Goal: Find specific page/section: Find specific page/section

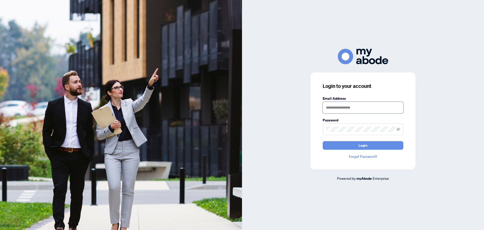
click at [344, 109] on input "text" at bounding box center [363, 108] width 81 height 12
type input "**********"
click at [323, 141] on button "Login" at bounding box center [363, 145] width 81 height 9
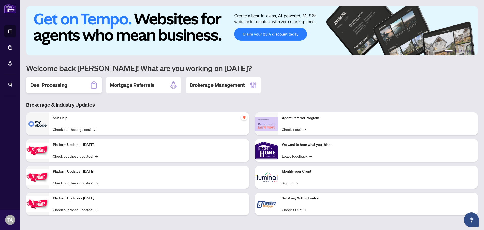
click at [57, 84] on h2 "Deal Processing" at bounding box center [48, 84] width 37 height 7
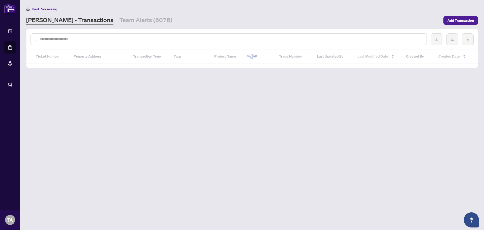
click at [135, 40] on input "text" at bounding box center [231, 39] width 383 height 6
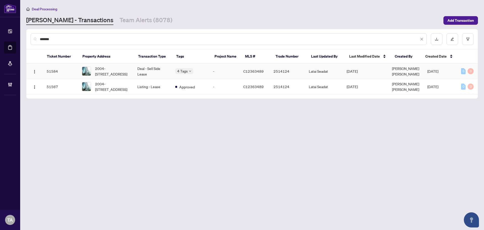
type input "*******"
click at [226, 72] on td "-" at bounding box center [224, 71] width 30 height 15
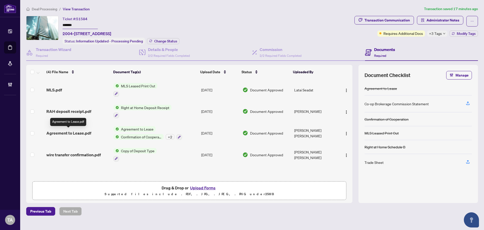
click at [78, 131] on span "Agreement to Lease.pdf" at bounding box center [68, 133] width 45 height 6
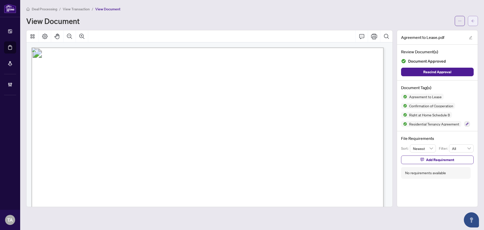
click at [473, 21] on icon "arrow-left" at bounding box center [473, 21] width 4 height 4
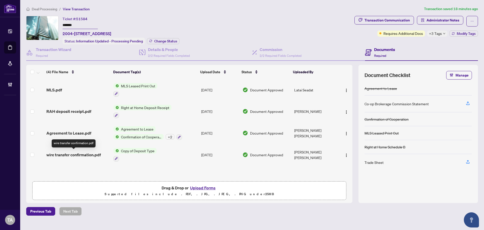
click at [77, 152] on span "wire transfer confirmation.pdf" at bounding box center [73, 154] width 54 height 6
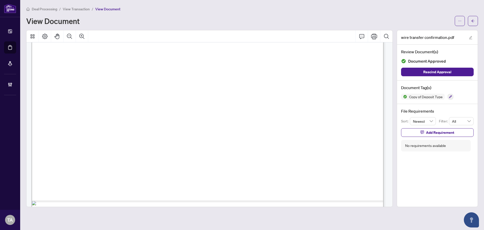
scroll to position [176, 0]
click at [473, 22] on icon "arrow-left" at bounding box center [473, 21] width 4 height 4
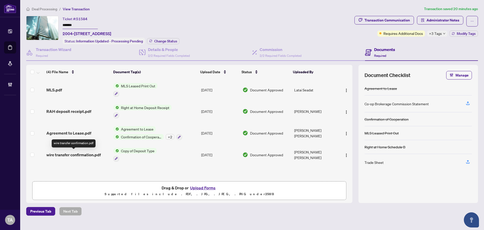
click at [56, 153] on span "wire transfer confirmation.pdf" at bounding box center [73, 154] width 54 height 6
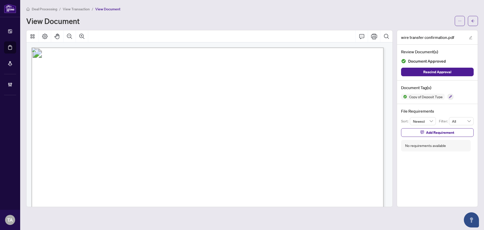
scroll to position [118, 0]
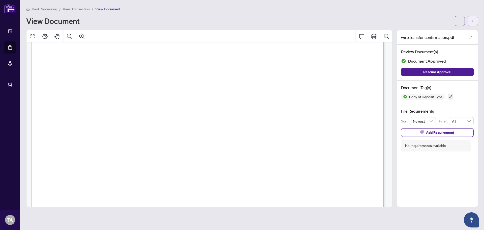
click at [471, 21] on icon "arrow-left" at bounding box center [473, 21] width 4 height 4
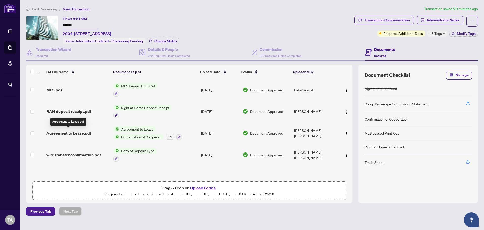
click at [80, 133] on span "Agreement to Lease.pdf" at bounding box center [68, 133] width 45 height 6
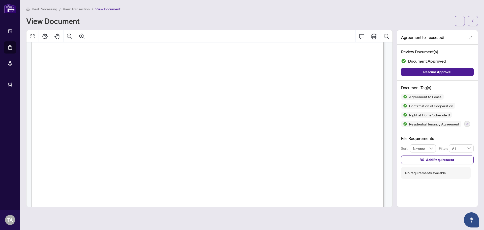
scroll to position [1470, 0]
click at [475, 19] on button "button" at bounding box center [473, 21] width 10 height 10
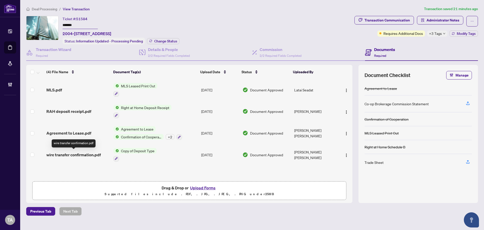
click at [76, 154] on span "wire transfer confirmation.pdf" at bounding box center [73, 154] width 54 height 6
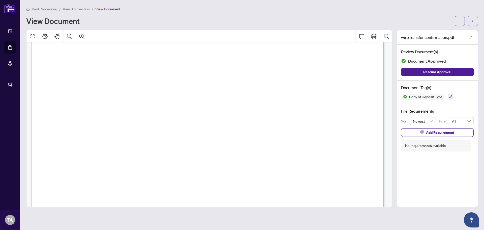
scroll to position [118, 0]
click at [473, 23] on span "button" at bounding box center [473, 21] width 4 height 8
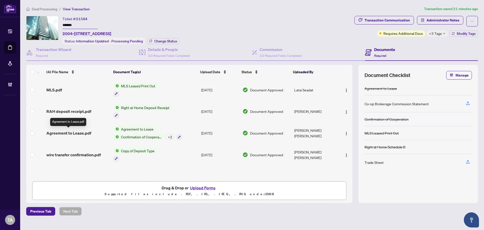
click at [80, 132] on span "Agreement to Lease.pdf" at bounding box center [68, 133] width 45 height 6
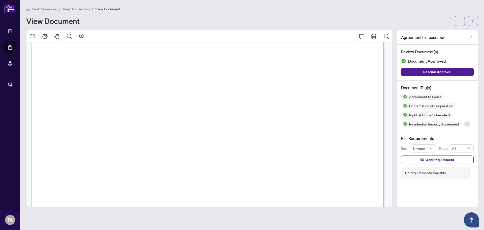
scroll to position [118, 0]
drag, startPoint x: 339, startPoint y: 95, endPoint x: 317, endPoint y: 94, distance: 22.0
click at [87, 94] on span "00/100" at bounding box center [78, 94] width 18 height 6
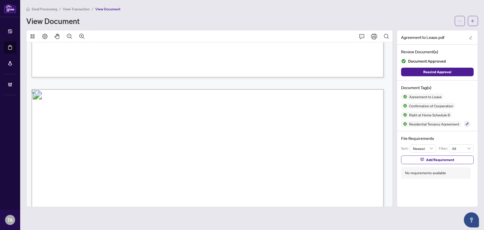
scroll to position [1353, 0]
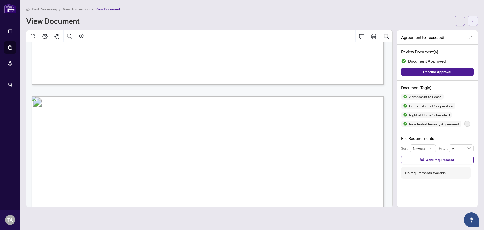
click at [476, 21] on button "button" at bounding box center [473, 21] width 10 height 10
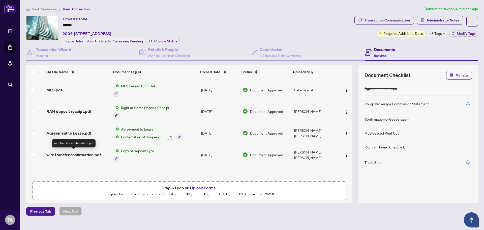
click at [84, 154] on span "wire transfer confirmation.pdf" at bounding box center [73, 154] width 54 height 6
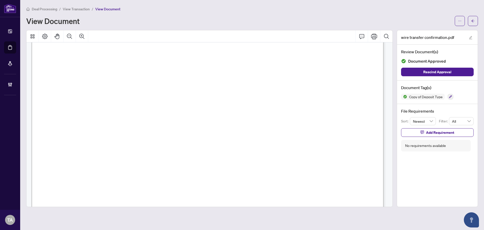
scroll to position [118, 0]
click at [474, 22] on icon "arrow-left" at bounding box center [473, 21] width 4 height 4
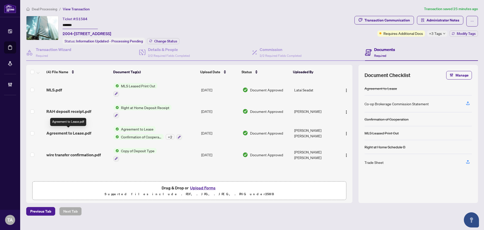
click at [76, 131] on span "Agreement to Lease.pdf" at bounding box center [68, 133] width 45 height 6
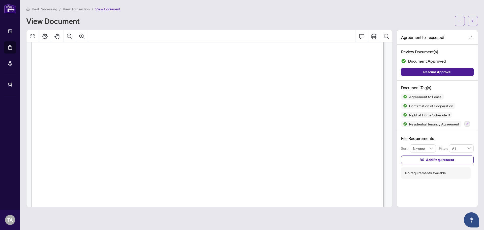
scroll to position [59, 0]
click at [472, 22] on icon "arrow-left" at bounding box center [473, 21] width 4 height 4
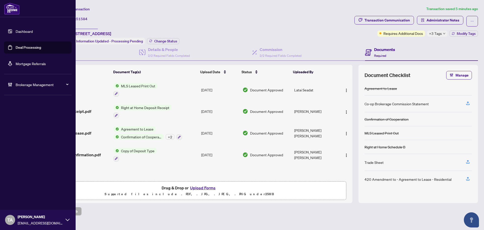
click at [12, 220] on span "TA" at bounding box center [10, 219] width 6 height 7
click at [25, 201] on span "Logout" at bounding box center [20, 200] width 11 height 8
